Goal: Task Accomplishment & Management: Manage account settings

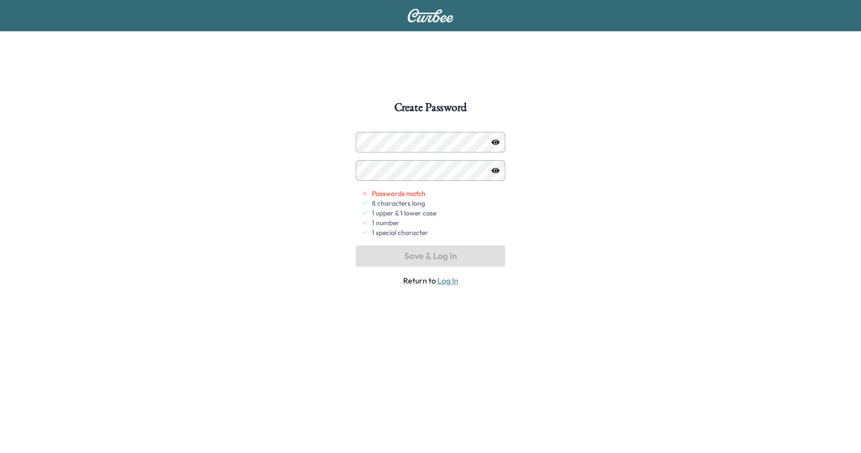
click at [351, 148] on div "Create Password Passwords match 8 characters long 1 upper & 1 lower case 1 numb…" at bounding box center [430, 328] width 861 height 453
click at [323, 182] on div "Create Password Passwords match 8 characters long 1 upper & 1 lower case 1 numb…" at bounding box center [430, 328] width 861 height 453
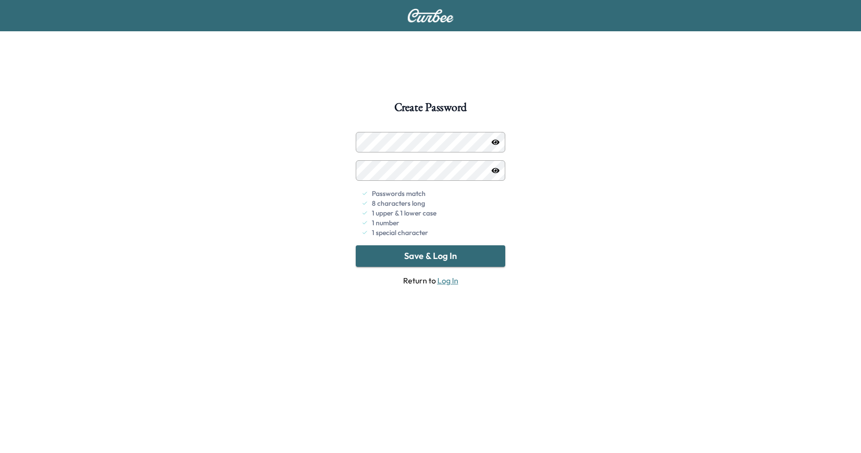
click at [390, 254] on button "Save & Log In" at bounding box center [430, 255] width 149 height 21
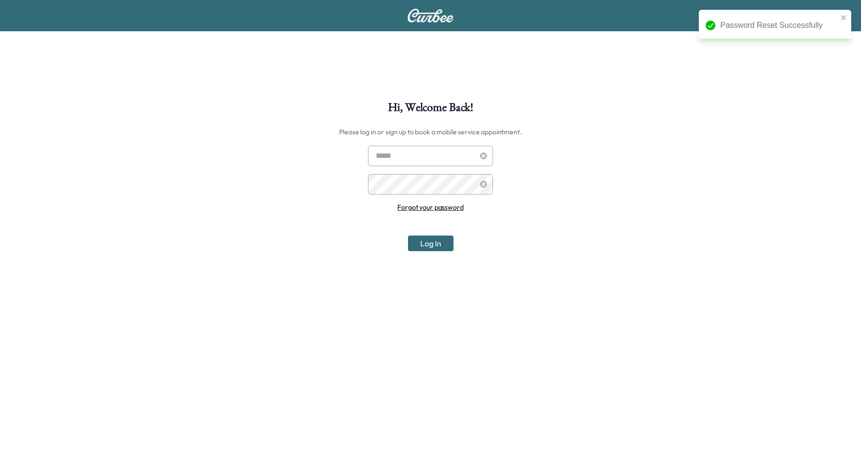
click at [442, 153] on input "text" at bounding box center [430, 156] width 125 height 21
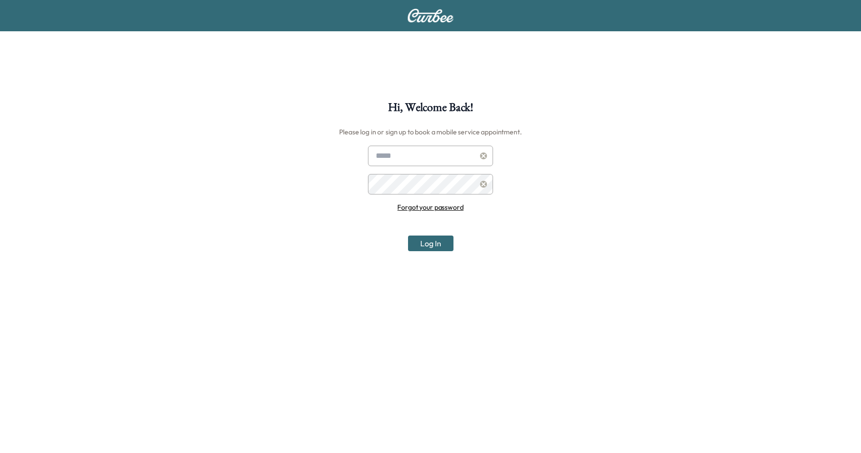
type input "**********"
click at [408, 235] on button "Log In" at bounding box center [430, 243] width 45 height 16
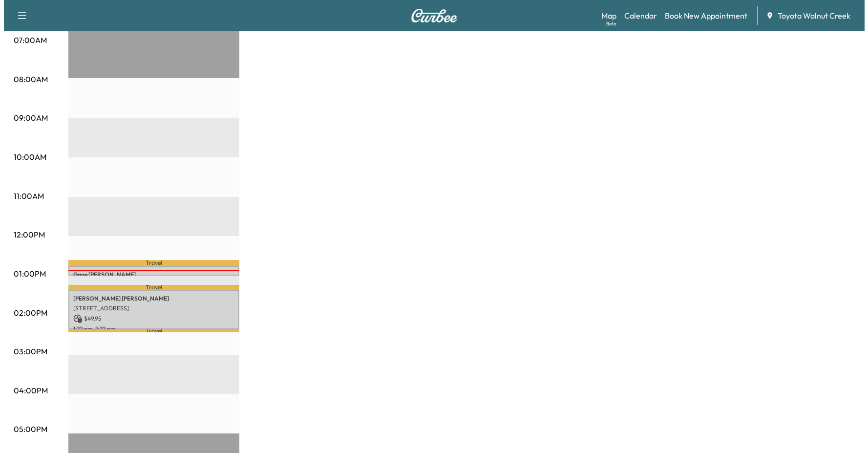
scroll to position [222, 0]
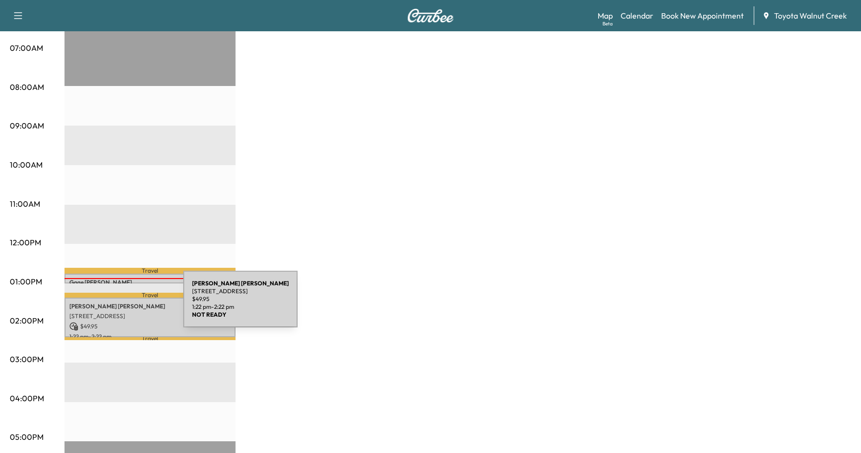
click at [110, 305] on p "[PERSON_NAME]" at bounding box center [149, 306] width 161 height 8
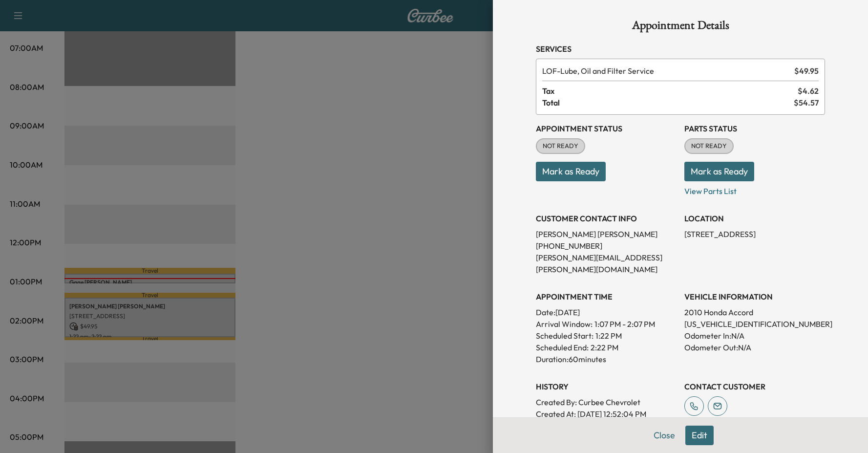
click at [688, 174] on button "Mark as Ready" at bounding box center [719, 172] width 70 height 20
click at [558, 169] on button "Mark as Ready" at bounding box center [571, 172] width 70 height 20
